Goal: Complete application form: Complete application form

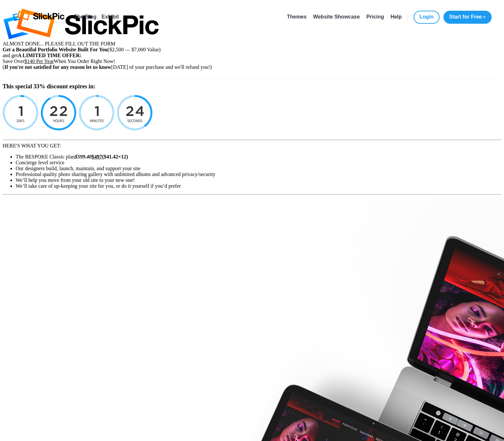
select select "[GEOGRAPHIC_DATA]"
select select
type input "[EMAIL_ADDRESS][DATE][DOMAIN_NAME]"
select select "[GEOGRAPHIC_DATA]"
select select
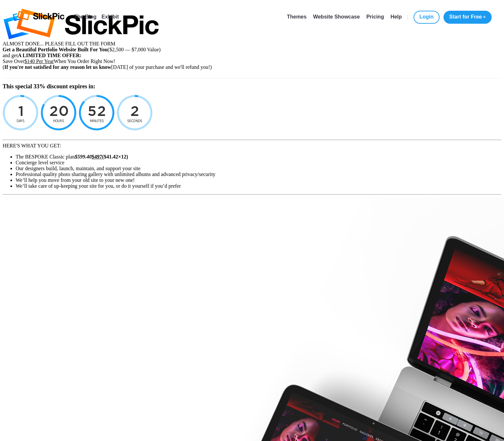
type input "[EMAIL_ADDRESS][DATE][DOMAIN_NAME]"
